Goal: Task Accomplishment & Management: Use online tool/utility

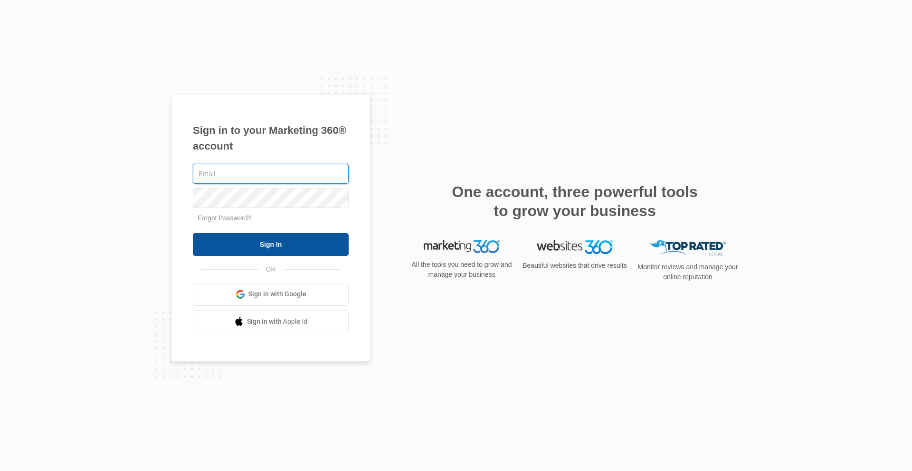
type input "kris.hodgell@madwire.com"
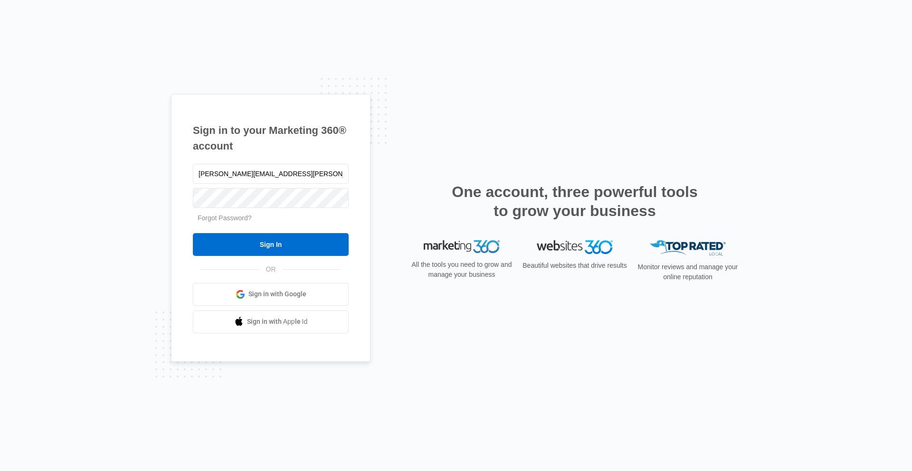
drag, startPoint x: 272, startPoint y: 245, endPoint x: 277, endPoint y: 218, distance: 27.7
click at [272, 245] on input "Sign In" at bounding box center [271, 244] width 156 height 23
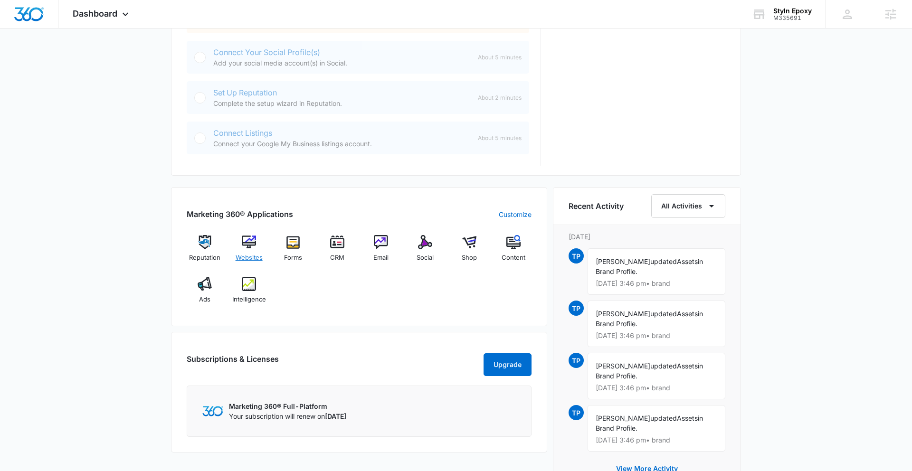
scroll to position [435, 0]
click at [248, 242] on img at bounding box center [249, 241] width 14 height 14
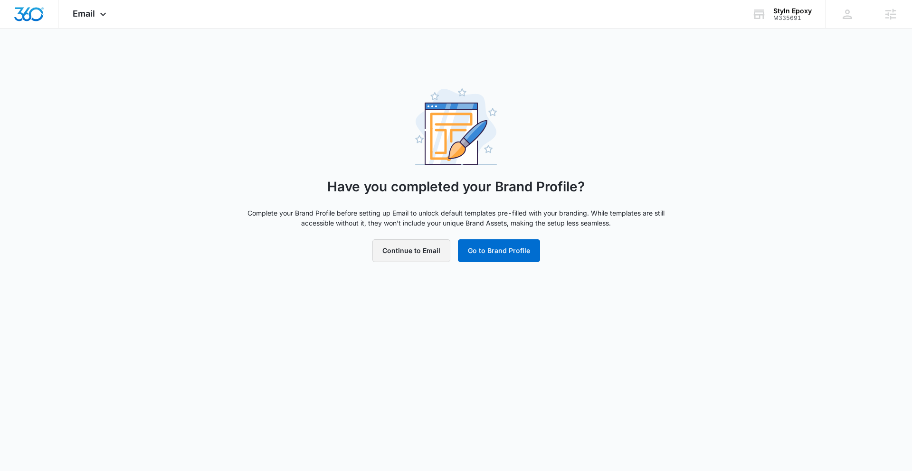
click at [422, 255] on button "Continue to Email" at bounding box center [411, 250] width 78 height 23
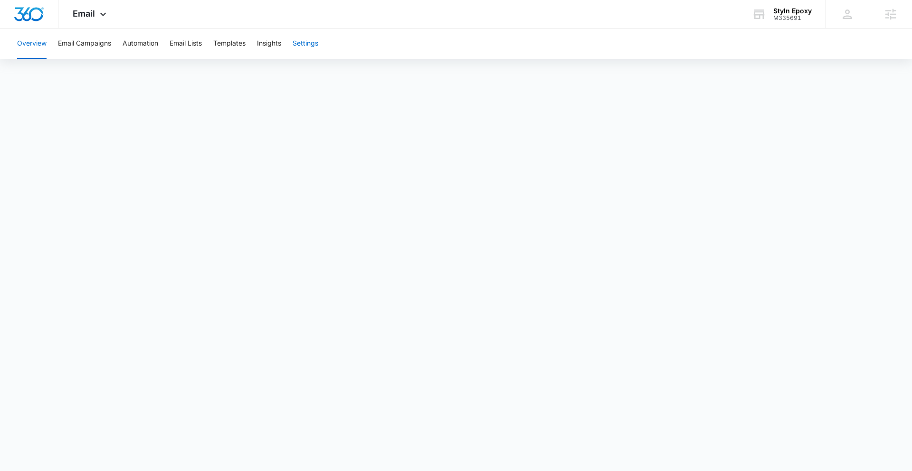
click at [313, 42] on button "Settings" at bounding box center [306, 44] width 26 height 30
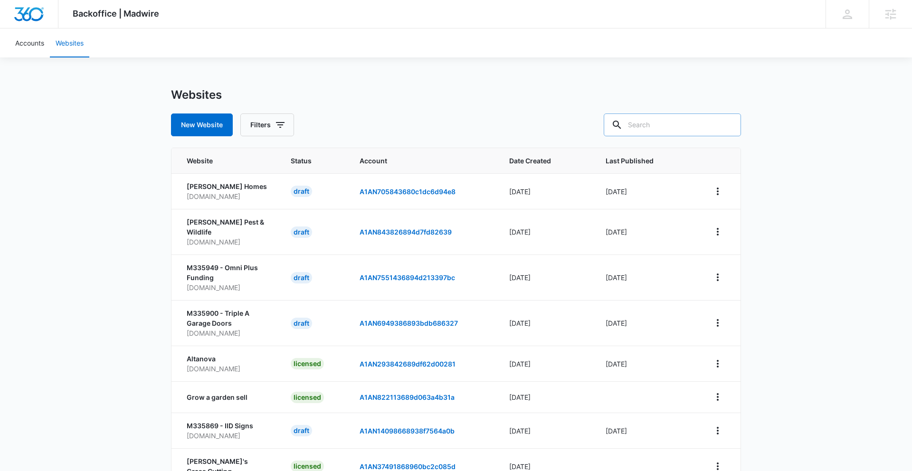
click at [658, 125] on input "text" at bounding box center [672, 125] width 137 height 23
paste input "v=spf1 include:_[DOMAIN_NAME] ~all"
type input "v=spf1 include:_[DOMAIN_NAME] ~all"
click at [661, 126] on input "text" at bounding box center [672, 125] width 137 height 23
paste input "M335691"
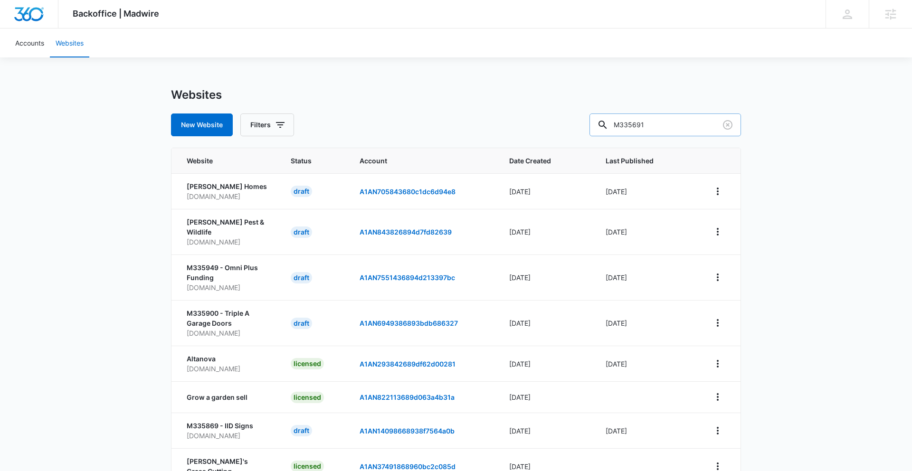
type input "M335691"
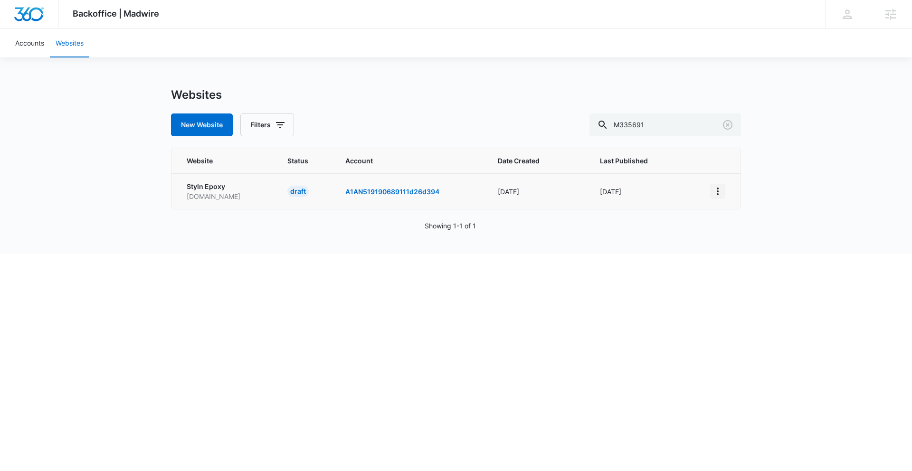
click at [719, 190] on icon "View More" at bounding box center [717, 191] width 11 height 11
click at [767, 262] on div "Activate Draft" at bounding box center [750, 260] width 57 height 7
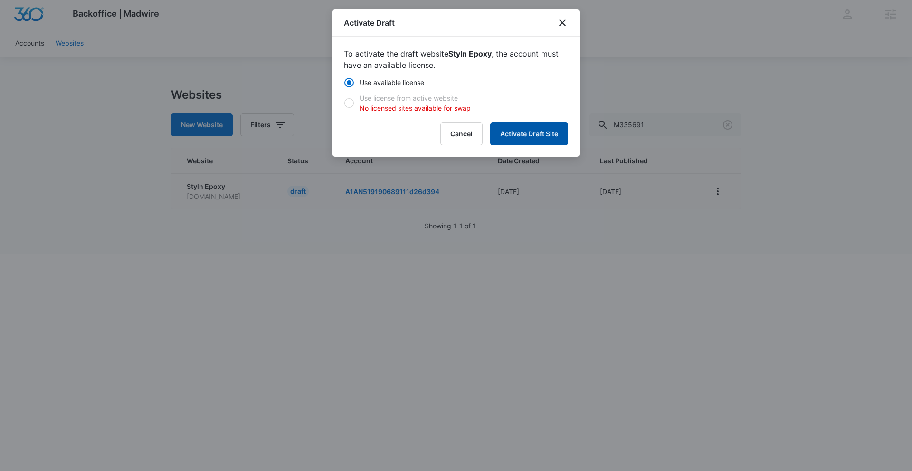
click at [550, 130] on button "Activate Draft Site" at bounding box center [529, 134] width 78 height 23
